Goal: Information Seeking & Learning: Learn about a topic

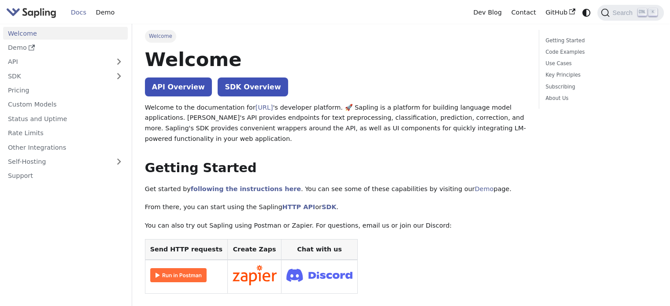
click at [44, 14] on img "Main" at bounding box center [31, 12] width 50 height 13
click at [29, 19] on img "Main" at bounding box center [31, 12] width 50 height 13
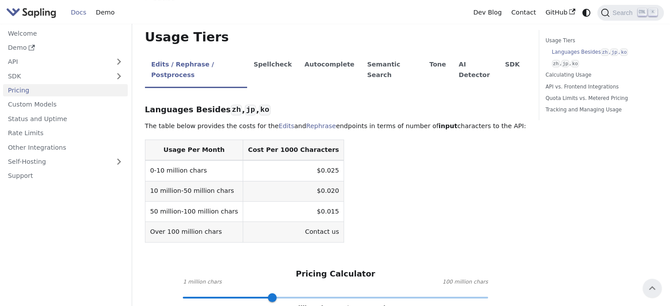
scroll to position [197, 0]
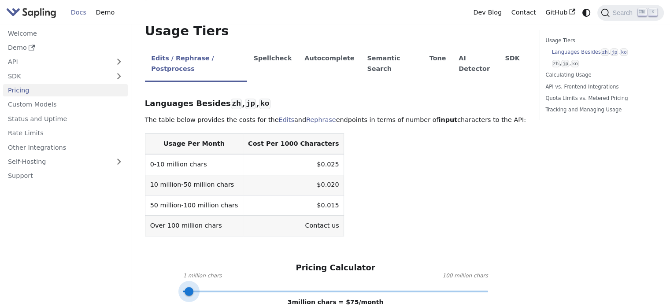
type input "1"
drag, startPoint x: 270, startPoint y: 259, endPoint x: 164, endPoint y: 271, distance: 106.9
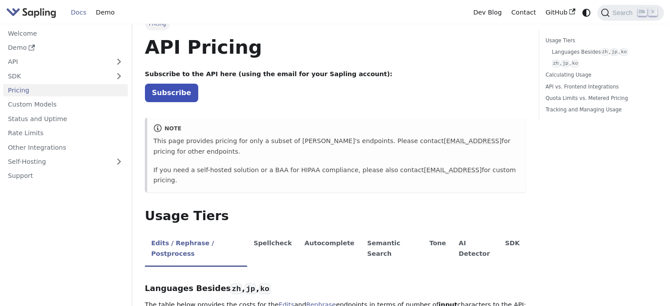
scroll to position [0, 0]
